Goal: Task Accomplishment & Management: Manage account settings

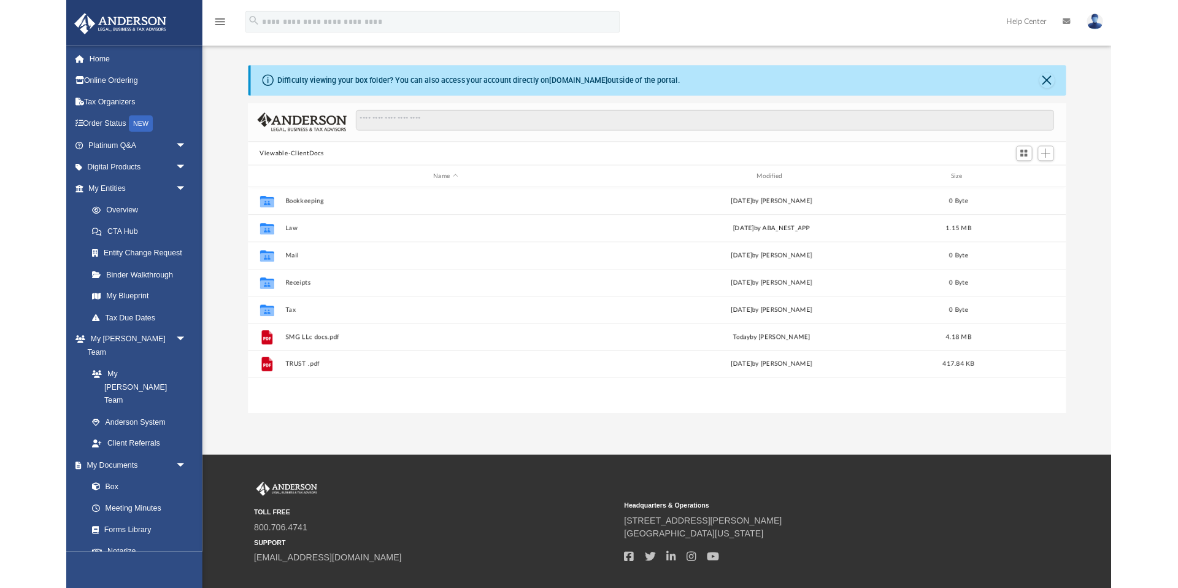
scroll to position [279, 922]
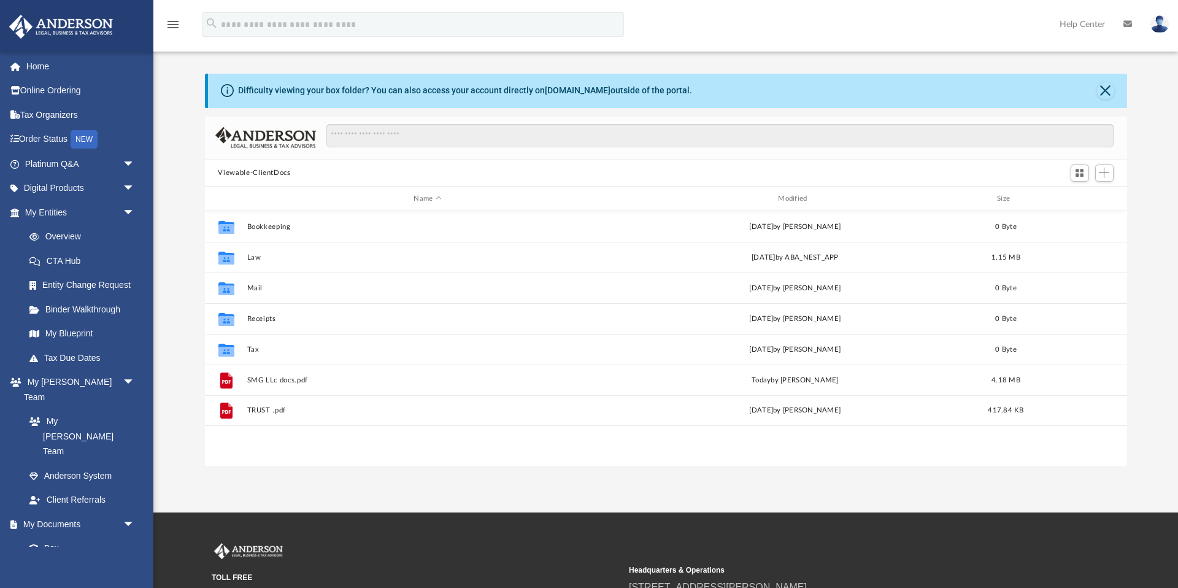
click at [259, 172] on button "Viewable-ClientDocs" at bounding box center [254, 172] width 72 height 11
click at [889, 173] on span "Add" at bounding box center [1104, 172] width 10 height 10
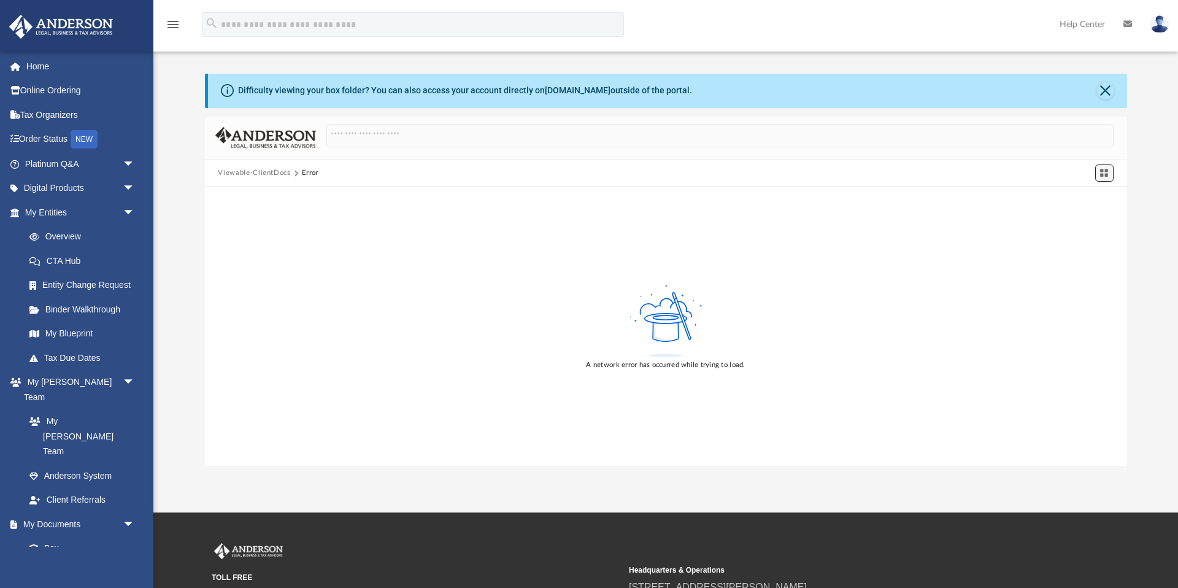
click at [889, 173] on span "Switch to Grid View" at bounding box center [1104, 172] width 10 height 10
click at [240, 173] on button "Viewable-ClientDocs" at bounding box center [254, 172] width 72 height 11
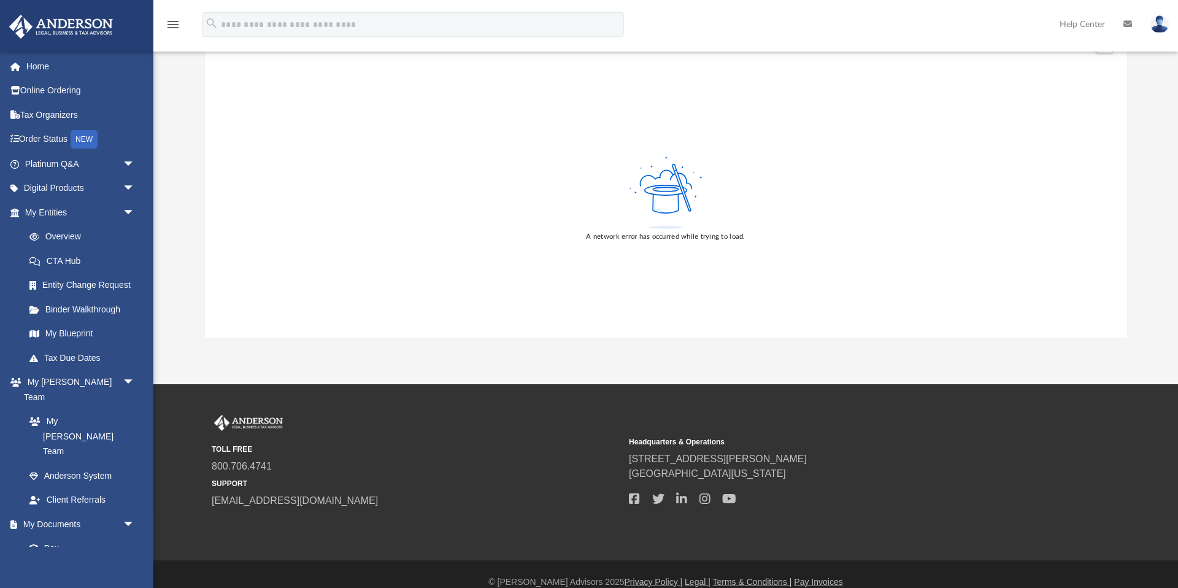
scroll to position [0, 0]
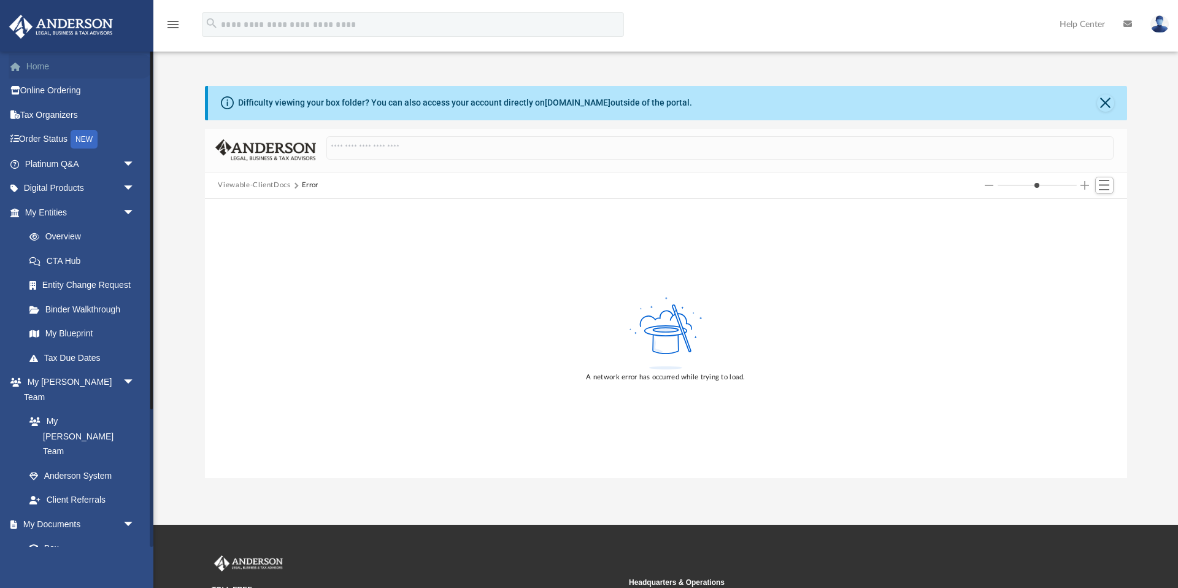
click at [40, 64] on link "Home" at bounding box center [81, 66] width 145 height 25
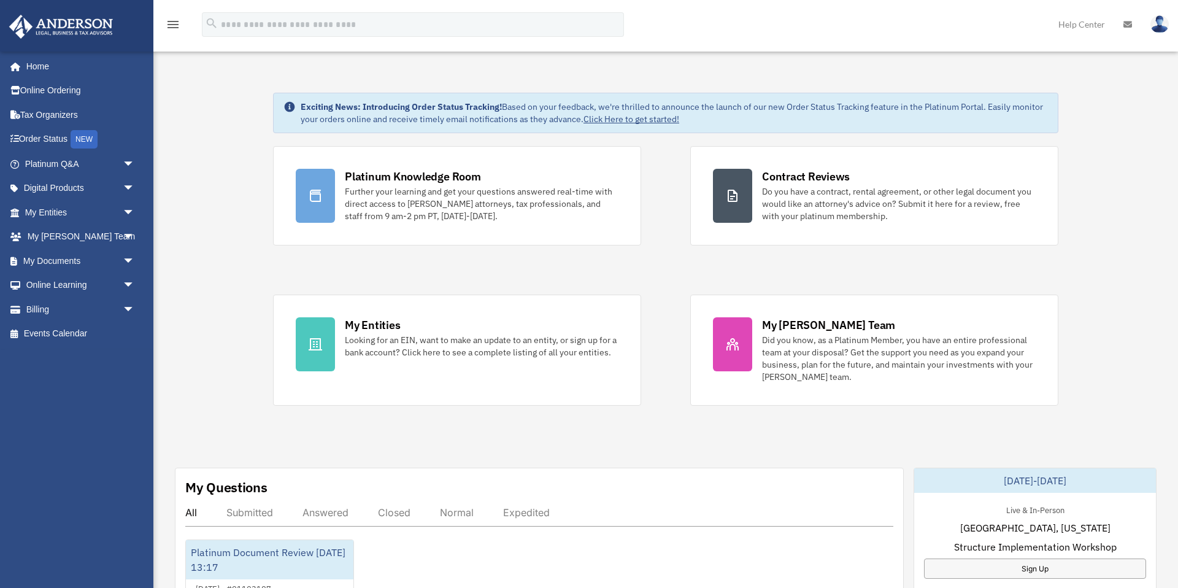
click at [171, 24] on icon "menu" at bounding box center [173, 24] width 15 height 15
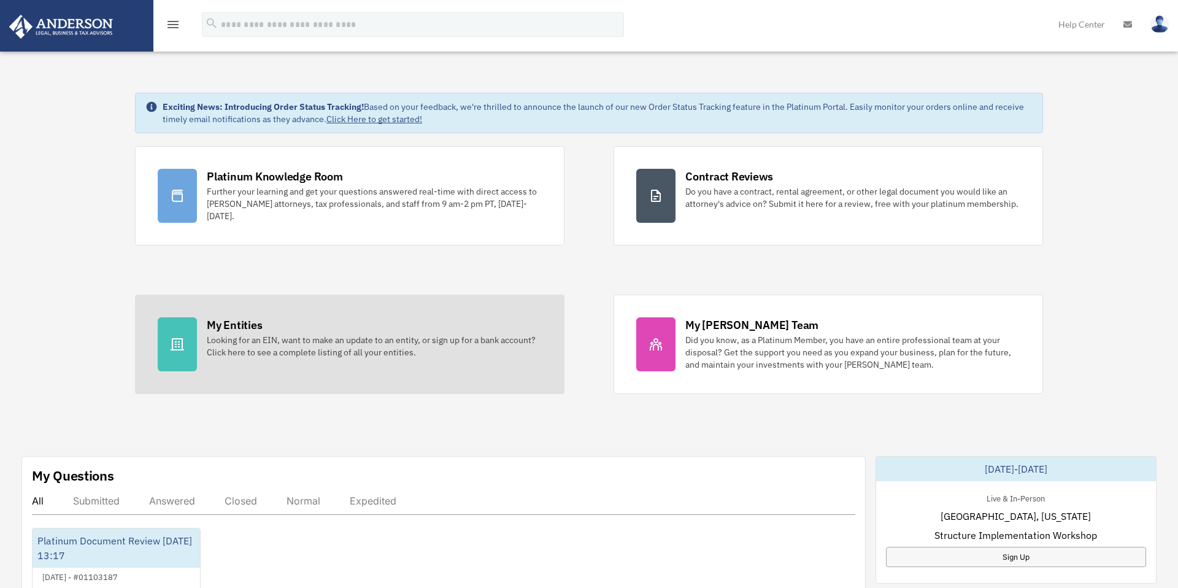
click at [263, 326] on div "My Entities Looking for an EIN, want to make an update to an entity, or sign up…" at bounding box center [374, 337] width 335 height 41
click at [172, 343] on icon at bounding box center [177, 344] width 13 height 12
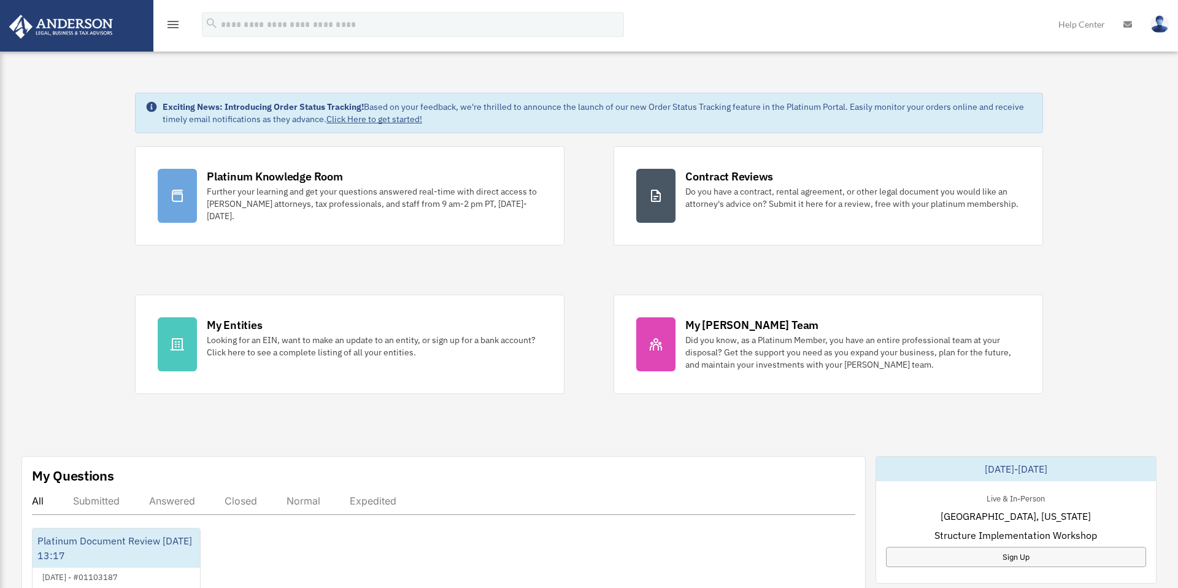
click at [173, 23] on icon "menu" at bounding box center [173, 24] width 15 height 15
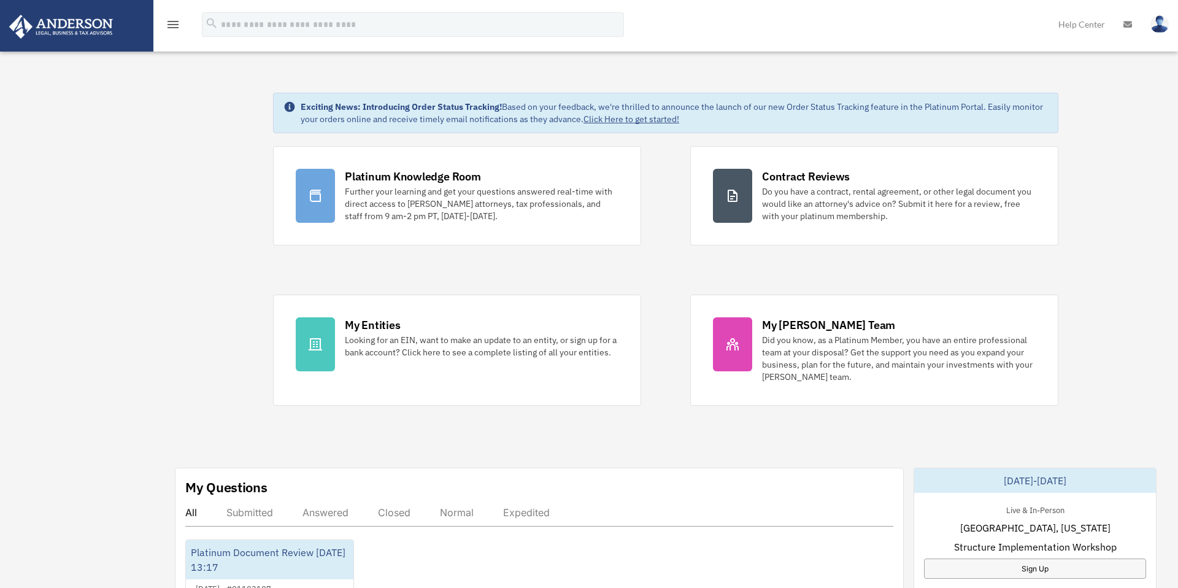
click at [173, 23] on icon "menu" at bounding box center [173, 24] width 15 height 15
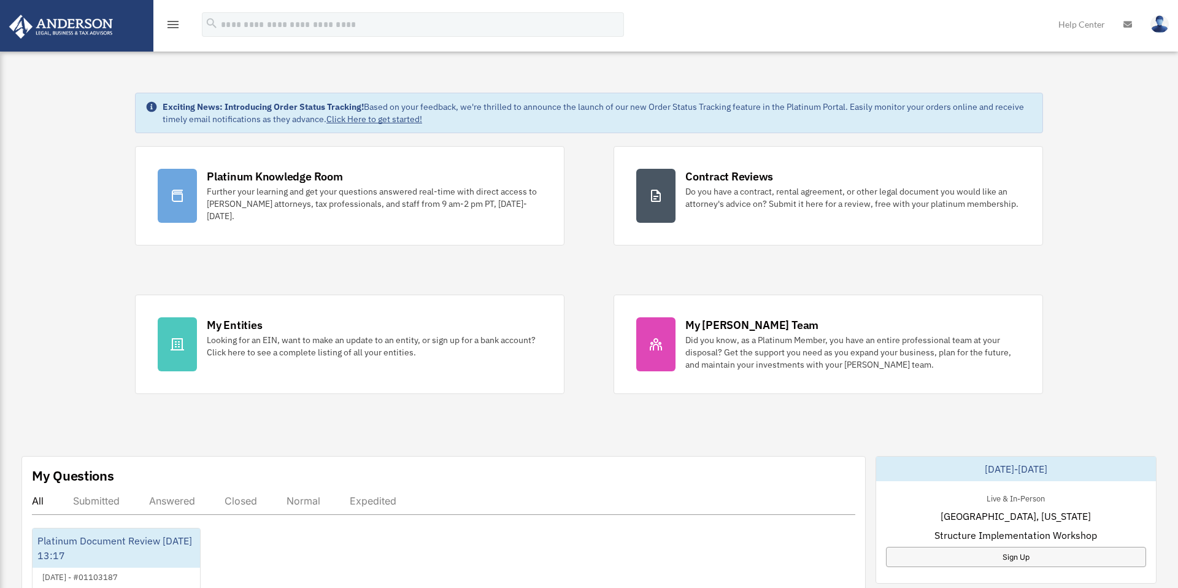
click at [173, 23] on icon "menu" at bounding box center [173, 24] width 15 height 15
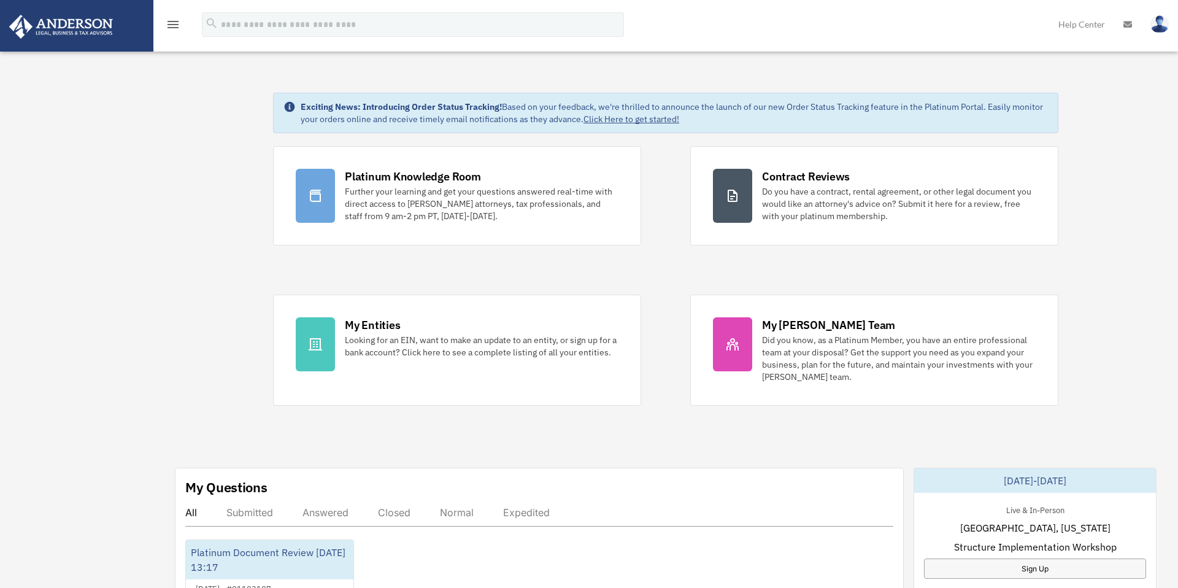
click at [126, 32] on link at bounding box center [76, 25] width 154 height 52
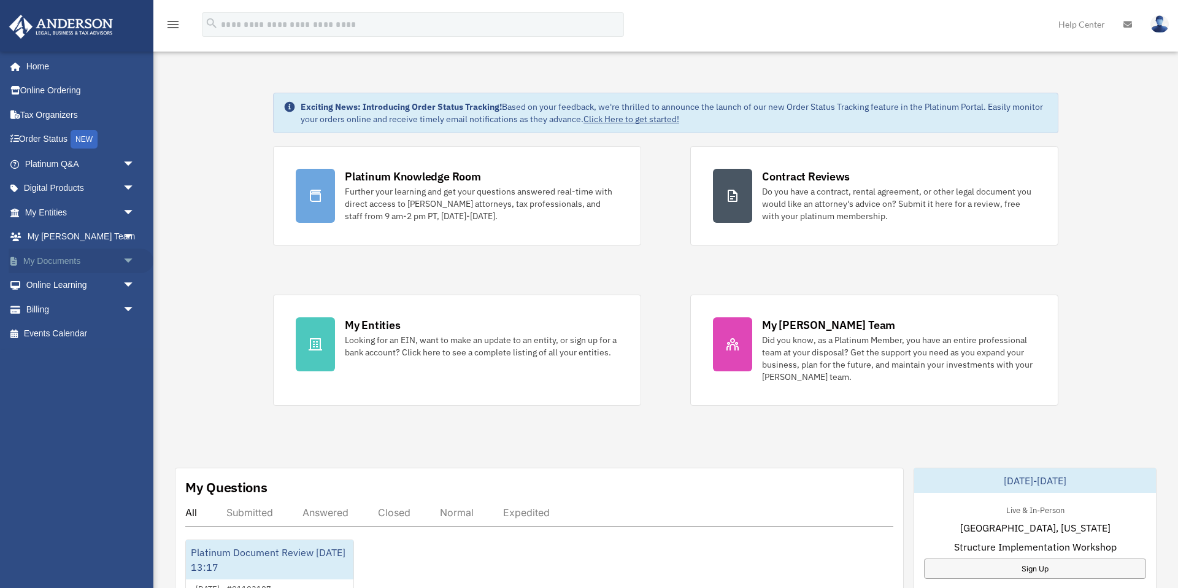
click at [132, 262] on span "arrow_drop_down" at bounding box center [135, 260] width 25 height 25
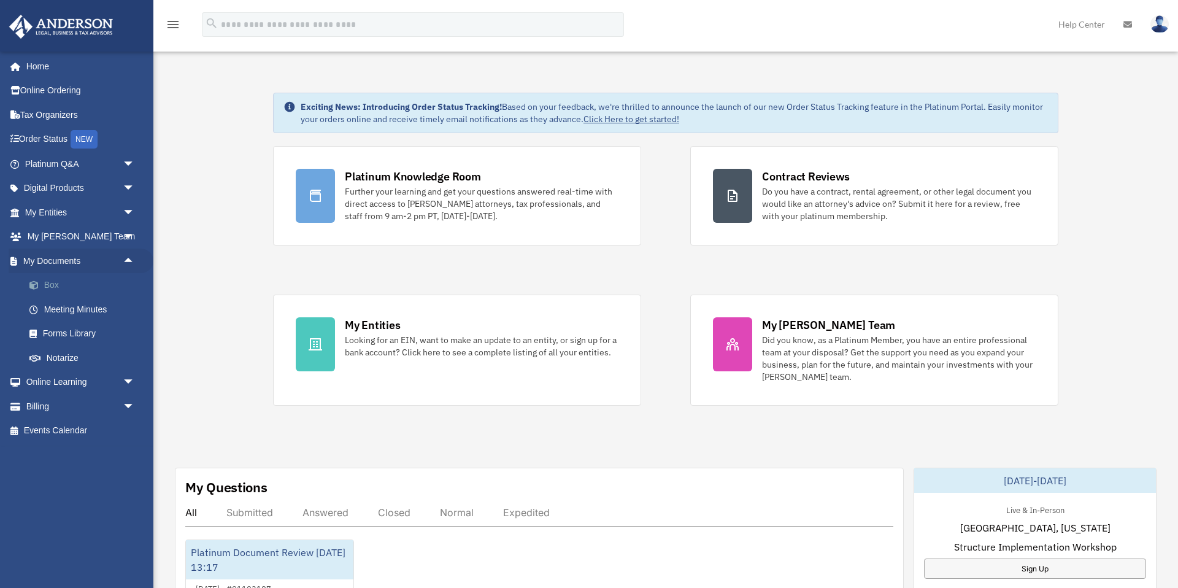
click at [59, 285] on link "Box" at bounding box center [85, 285] width 136 height 25
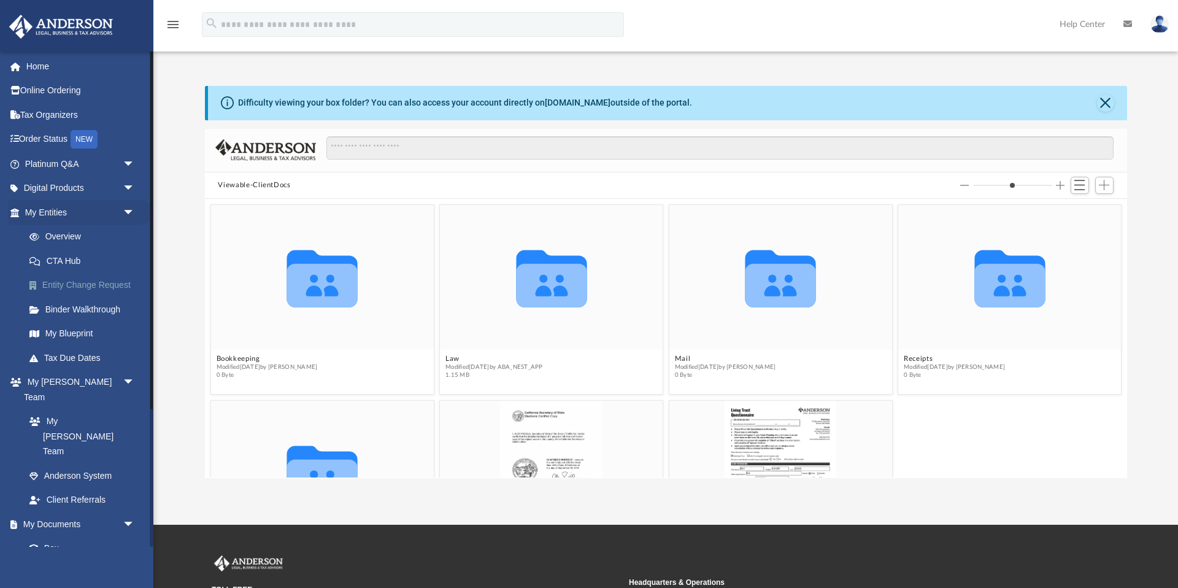
scroll to position [279, 922]
click at [1104, 183] on span "Add" at bounding box center [1104, 185] width 10 height 10
click at [1079, 212] on li "Upload" at bounding box center [1086, 210] width 39 height 13
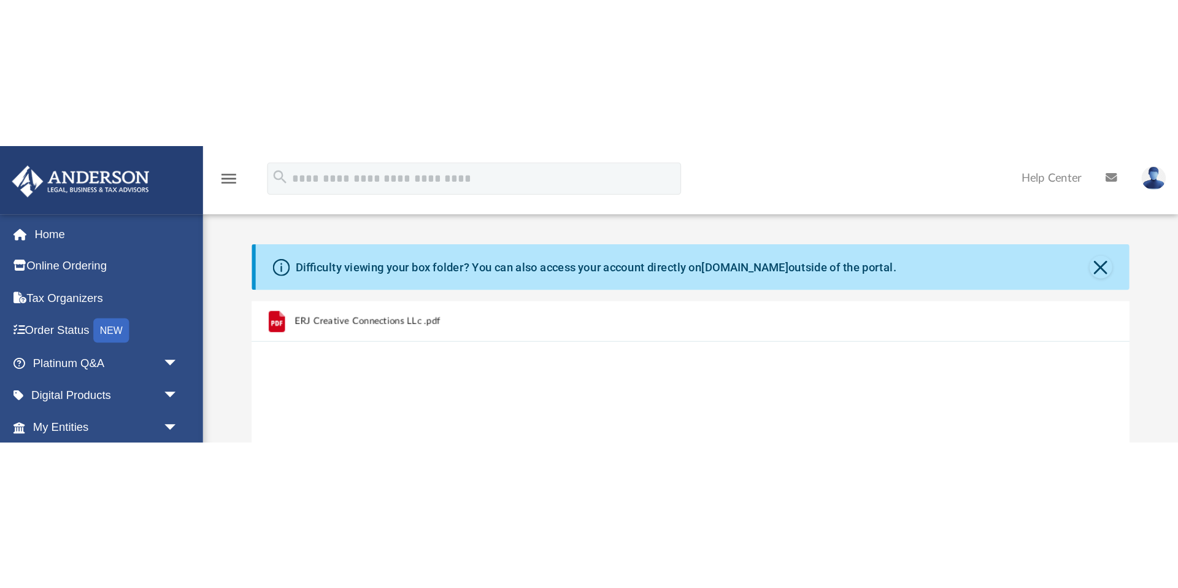
scroll to position [311, 922]
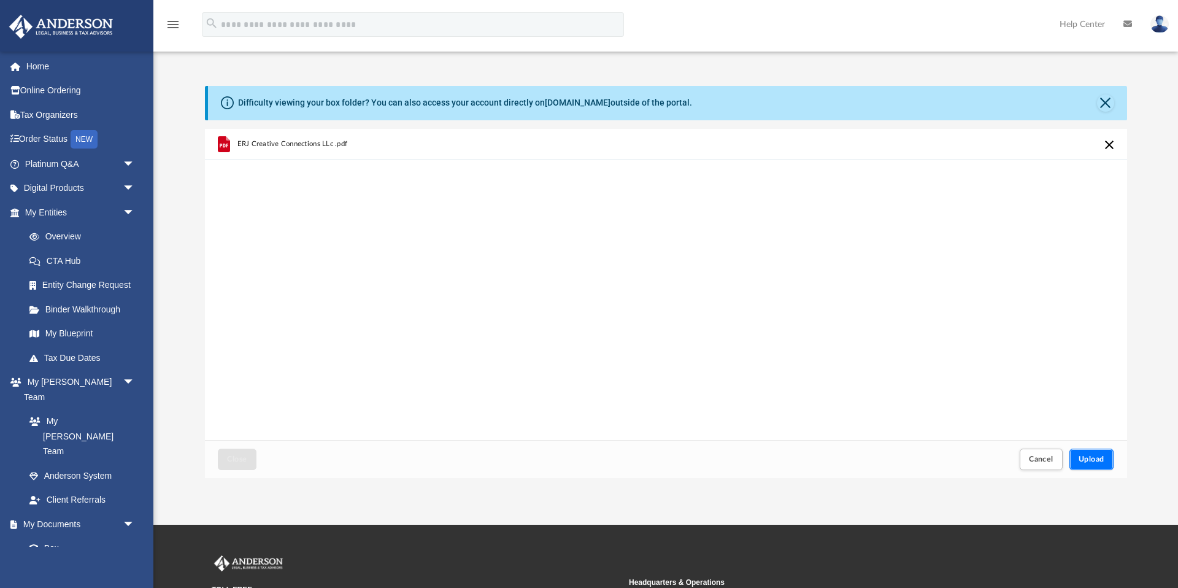
click at [1099, 460] on span "Upload" at bounding box center [1091, 458] width 26 height 7
click at [232, 459] on span "Close" at bounding box center [237, 458] width 20 height 7
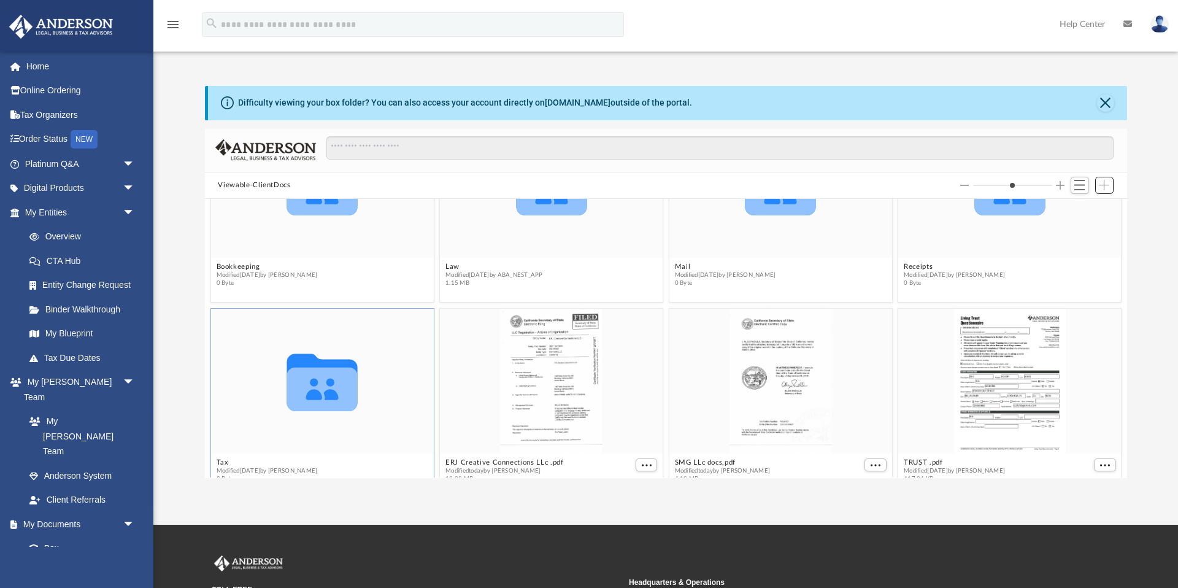
scroll to position [118, 0]
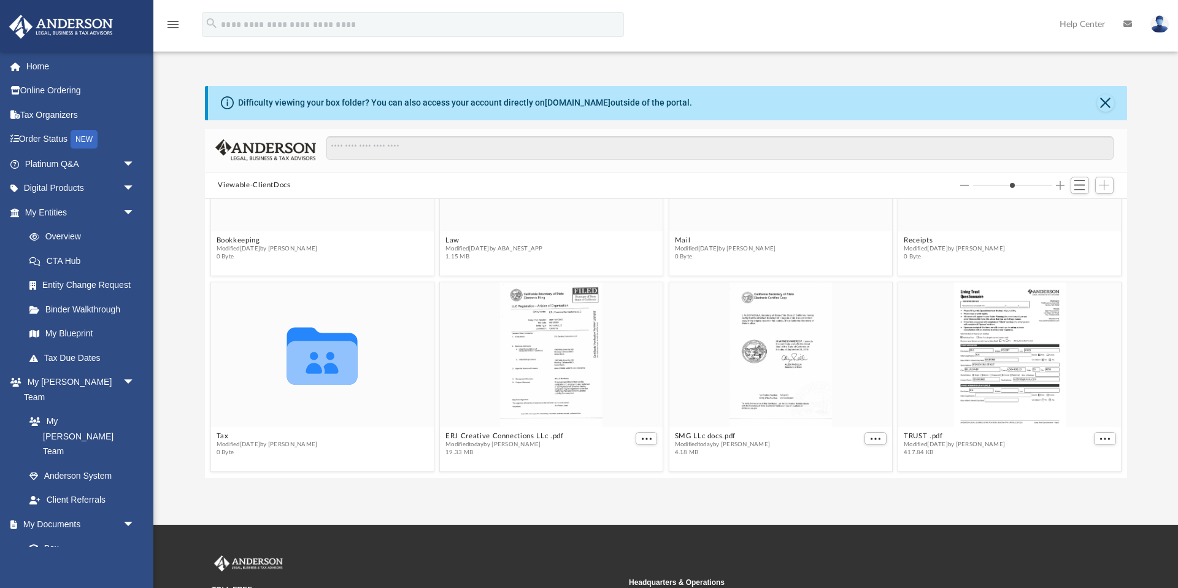
click at [1159, 24] on img at bounding box center [1159, 24] width 18 height 18
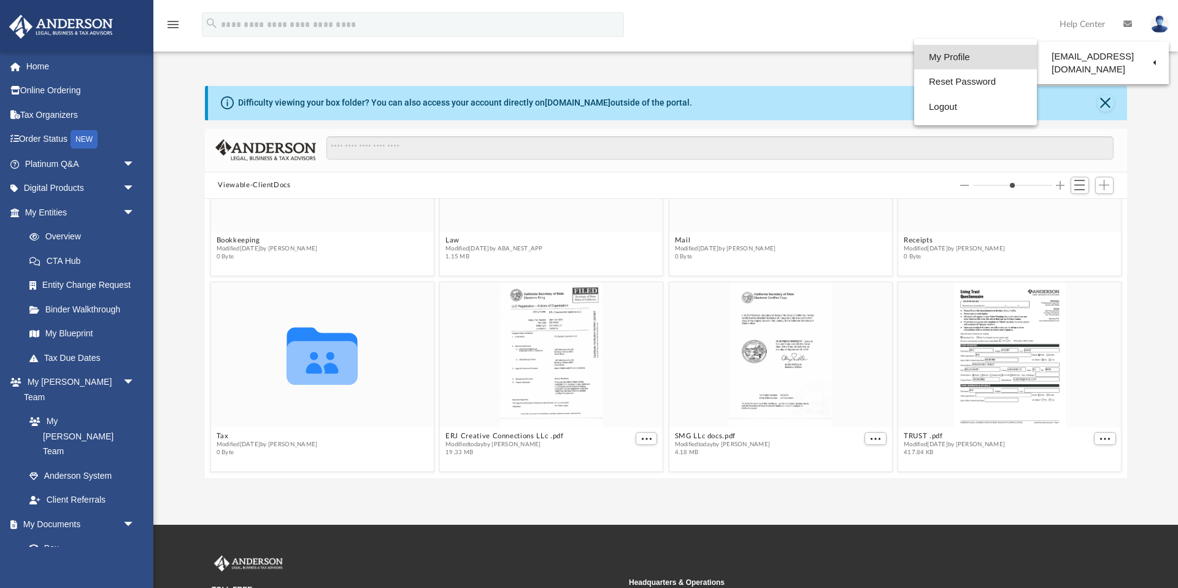
click at [954, 55] on link "My Profile" at bounding box center [975, 57] width 123 height 25
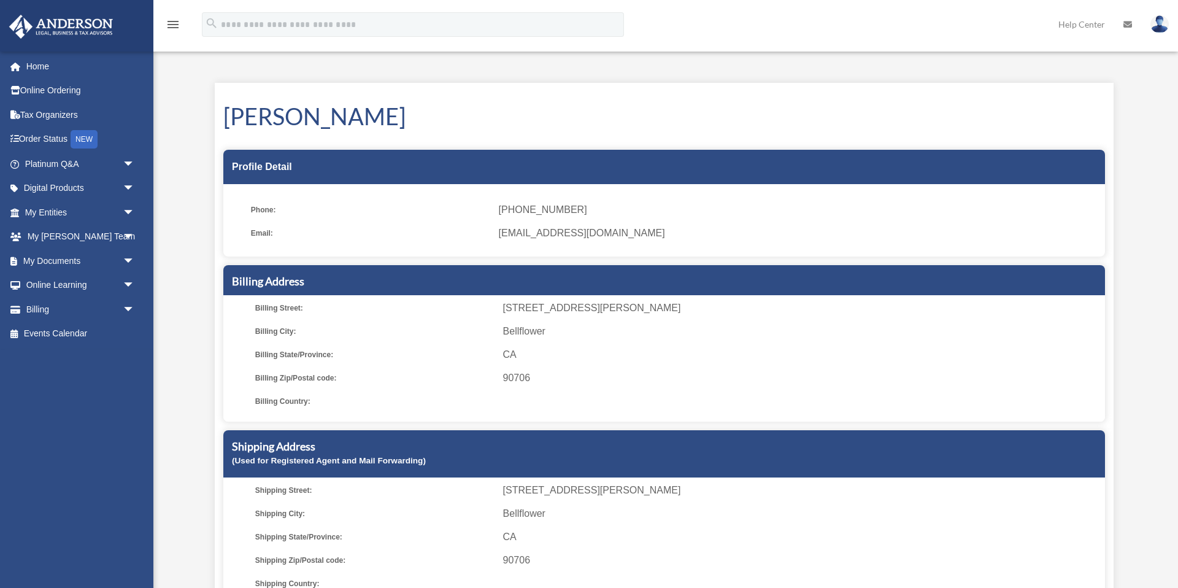
click at [177, 24] on icon "menu" at bounding box center [173, 24] width 15 height 15
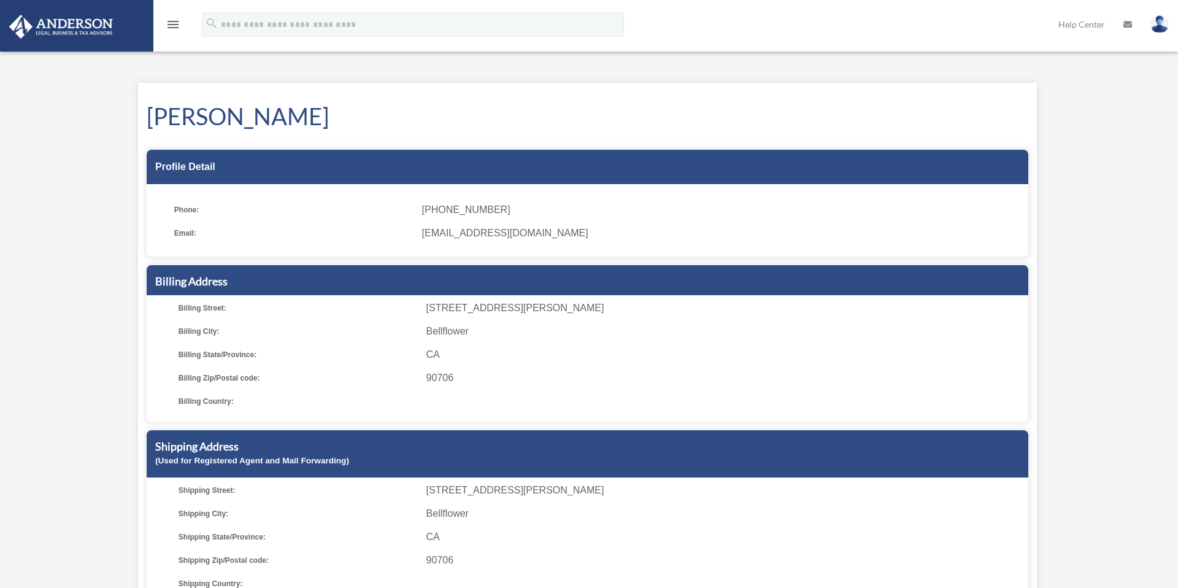
click at [1163, 29] on img at bounding box center [1159, 24] width 18 height 18
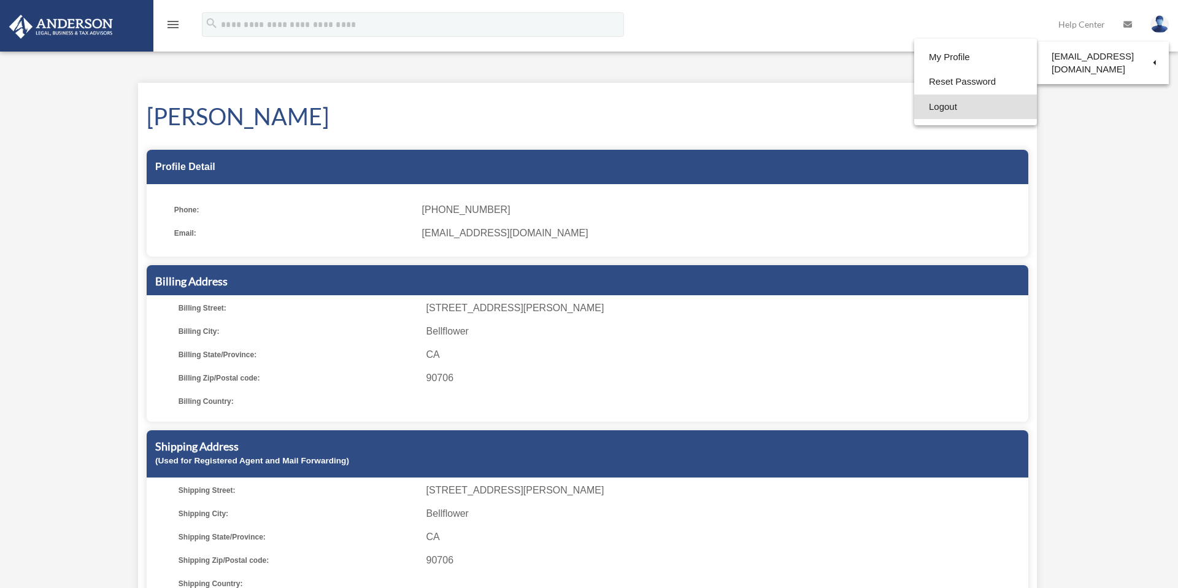
click at [941, 107] on link "Logout" at bounding box center [975, 106] width 123 height 25
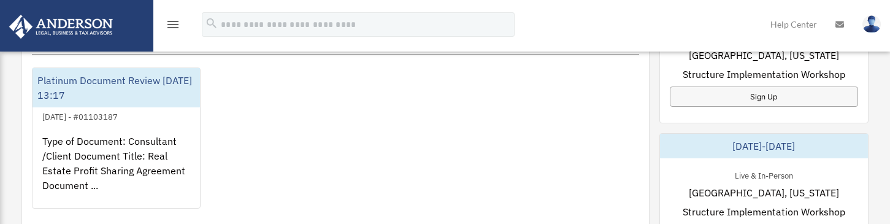
scroll to position [487, 0]
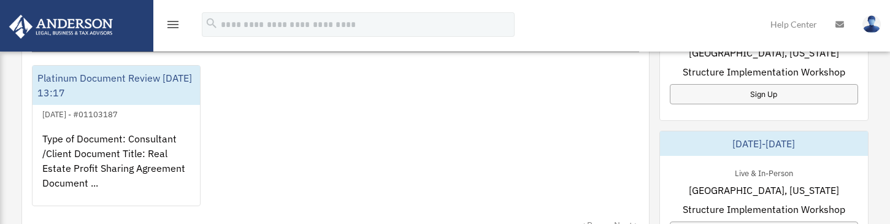
click at [90, 25] on img at bounding box center [61, 27] width 111 height 24
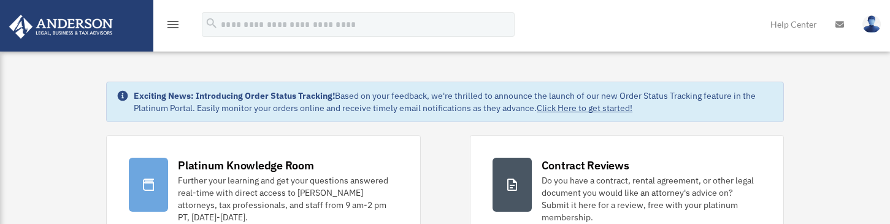
click at [88, 37] on img at bounding box center [61, 27] width 111 height 24
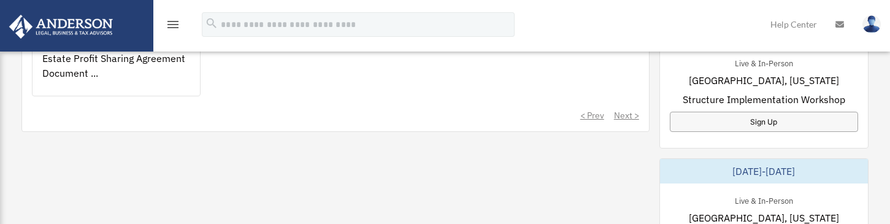
scroll to position [595, 0]
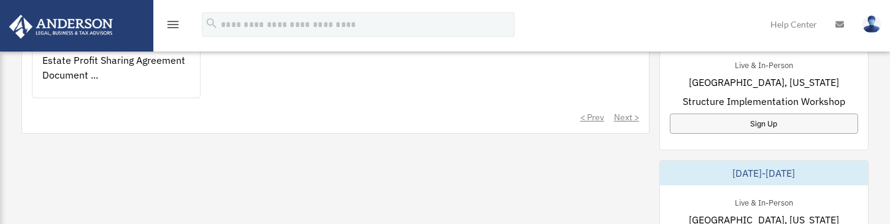
click at [173, 26] on icon "menu" at bounding box center [173, 24] width 15 height 15
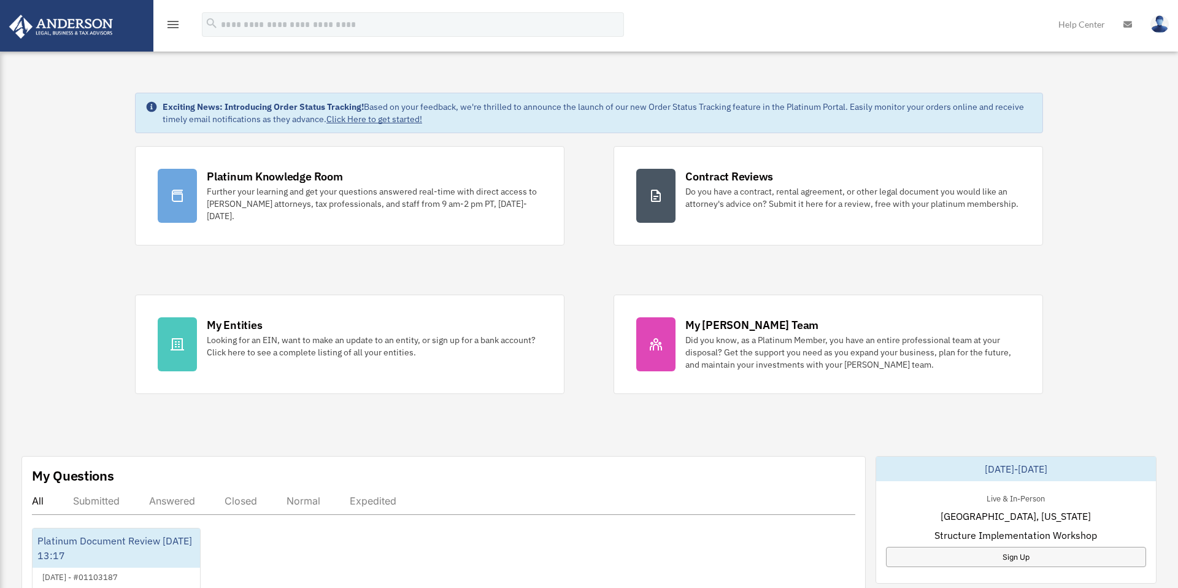
click at [176, 24] on icon "menu" at bounding box center [173, 24] width 15 height 15
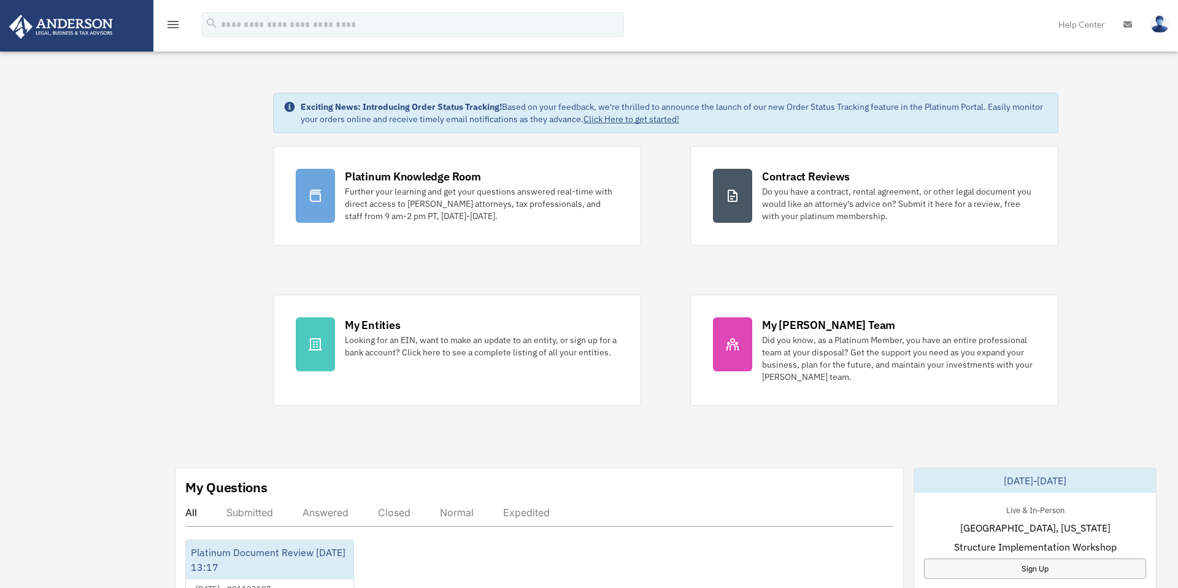
click at [58, 29] on img at bounding box center [61, 27] width 111 height 24
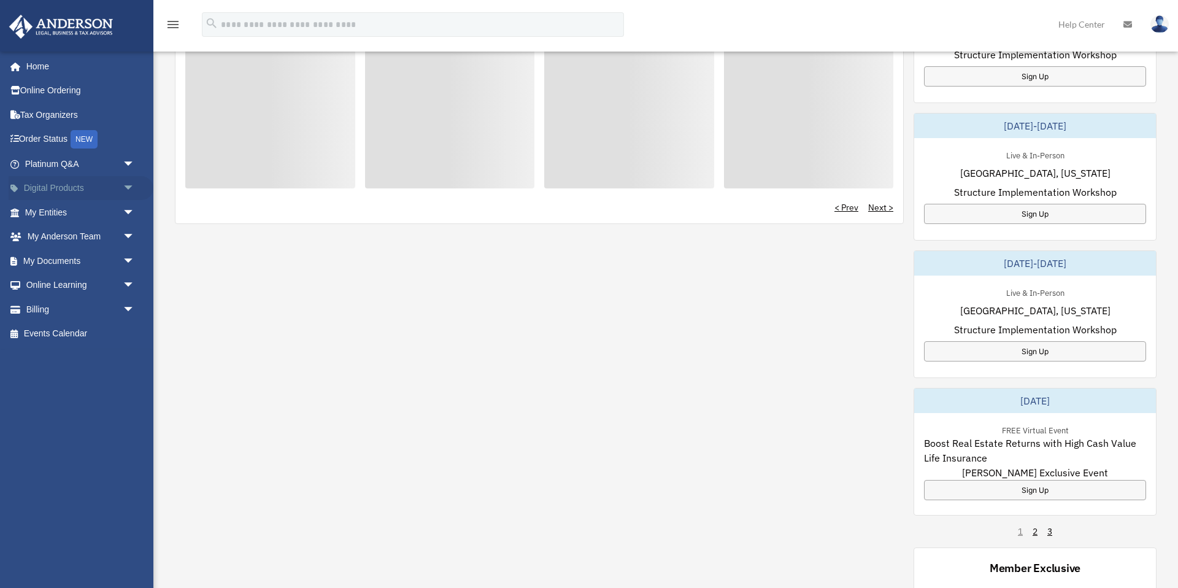
scroll to position [497, 0]
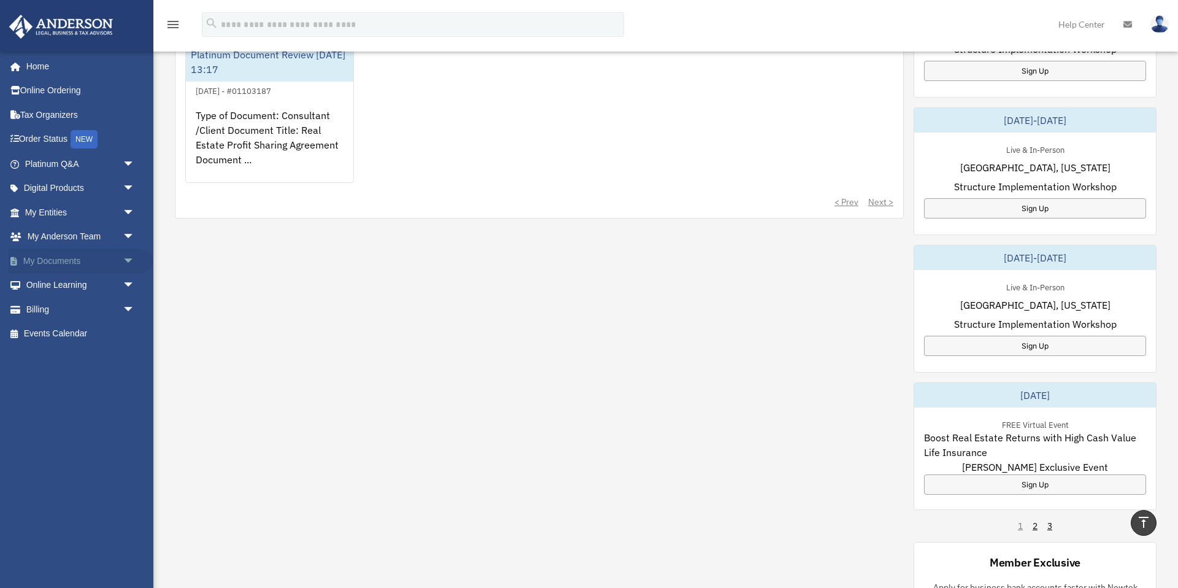
click at [131, 261] on span "arrow_drop_down" at bounding box center [135, 260] width 25 height 25
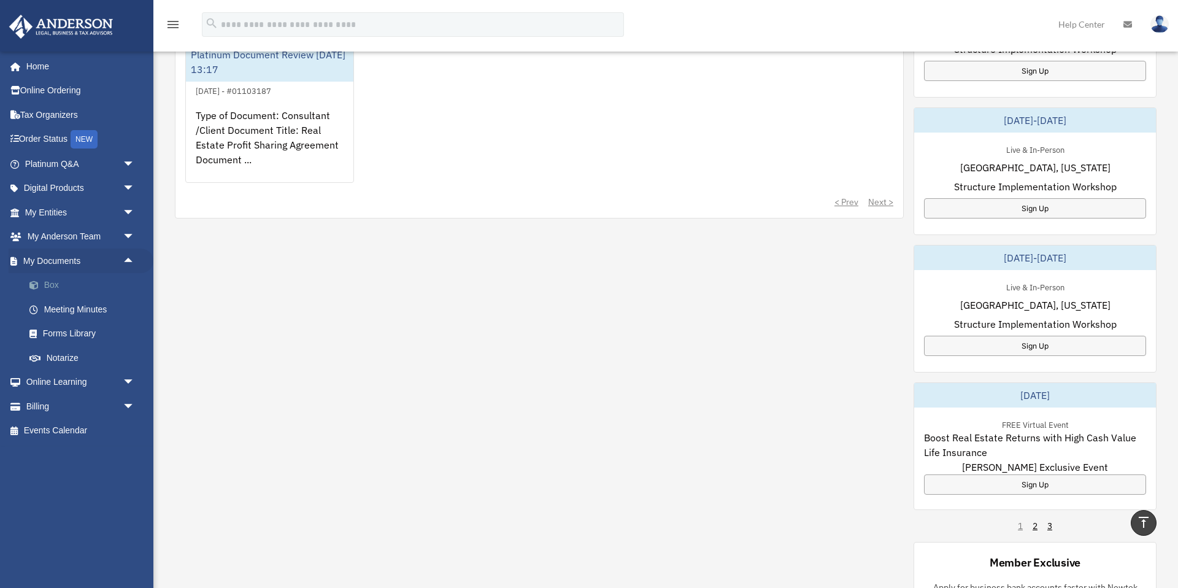
click at [47, 285] on link "Box" at bounding box center [85, 285] width 136 height 25
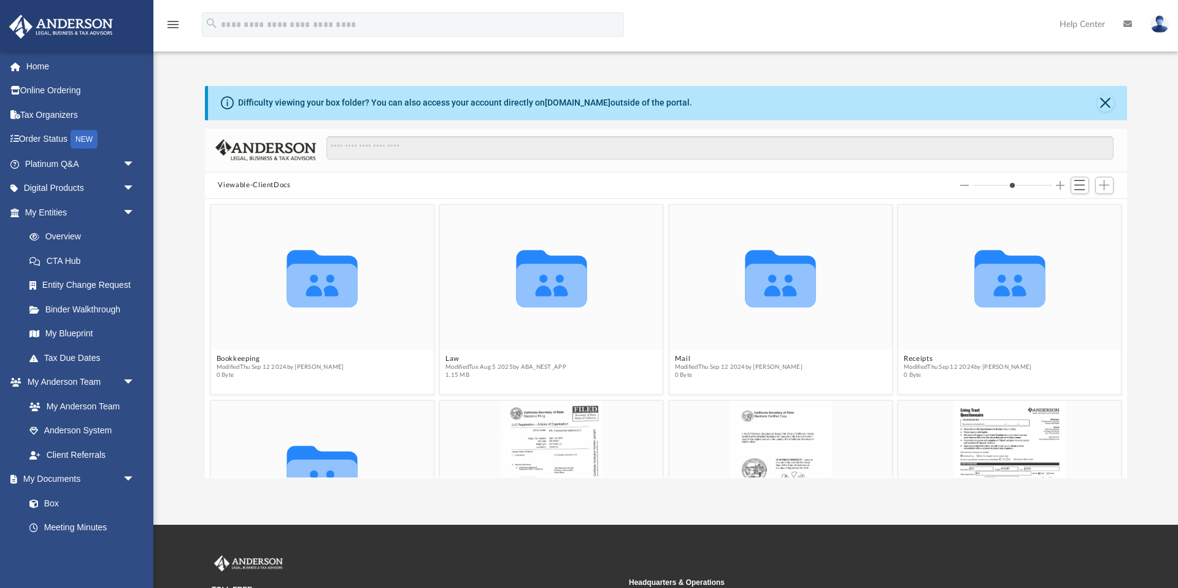
scroll to position [279, 922]
click at [1101, 185] on span "Add" at bounding box center [1104, 185] width 10 height 10
click at [1079, 212] on li "Upload" at bounding box center [1086, 210] width 39 height 13
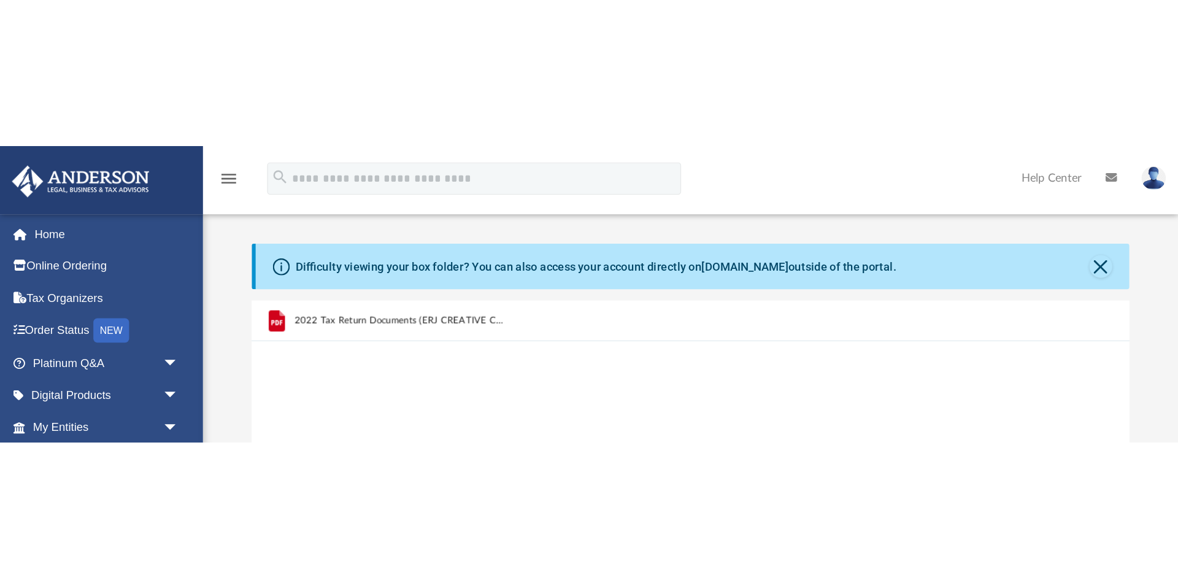
scroll to position [311, 922]
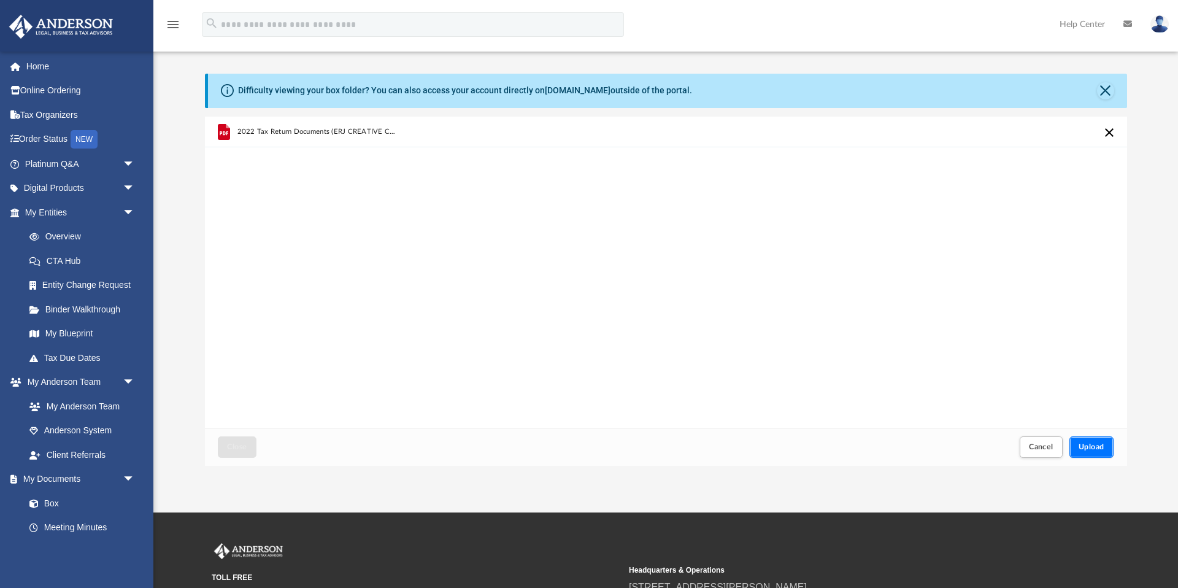
click at [1094, 446] on span "Upload" at bounding box center [1091, 446] width 26 height 7
click at [241, 448] on span "Close" at bounding box center [237, 446] width 20 height 7
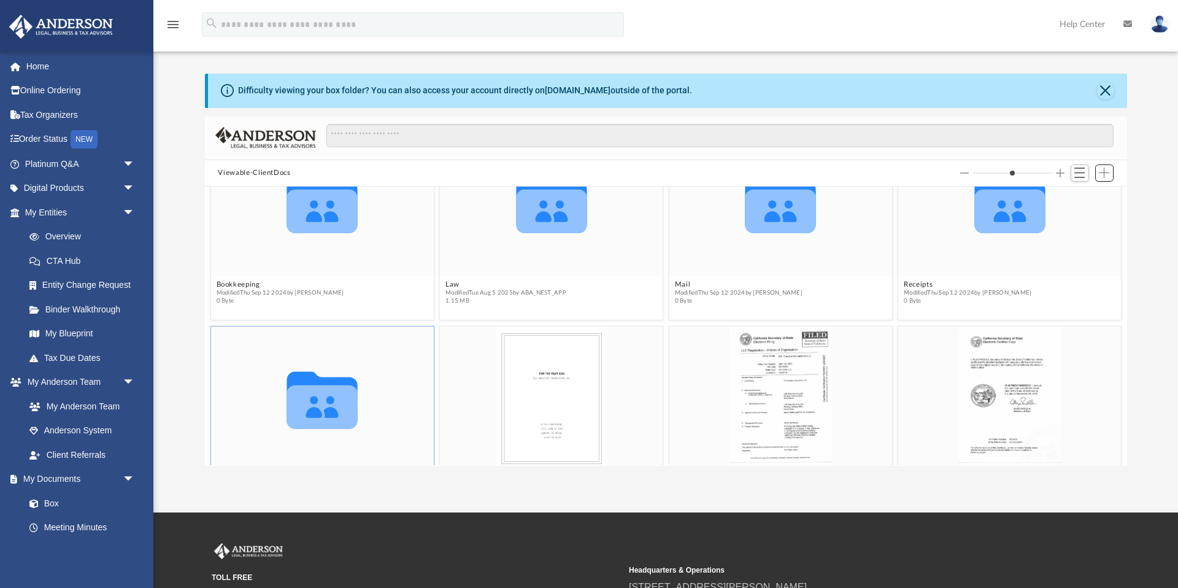
scroll to position [0, 0]
